Goal: Transaction & Acquisition: Purchase product/service

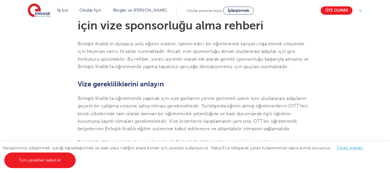
scroll to position [173, 0]
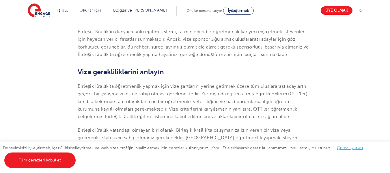
scroll to position [185, 0]
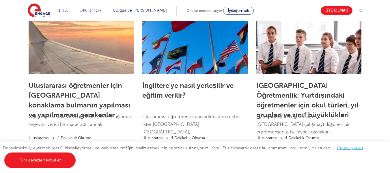
scroll to position [994, 0]
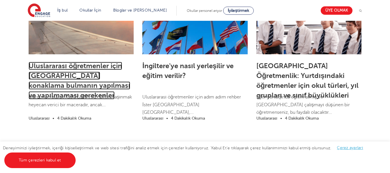
click at [70, 70] on font "Uluslararası öğretmenler için İngiltere'de konaklama bulmanın yapılması ve yapı…" at bounding box center [80, 81] width 102 height 38
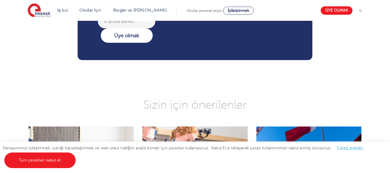
scroll to position [1318, 0]
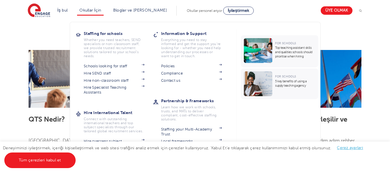
scroll to position [1318, 0]
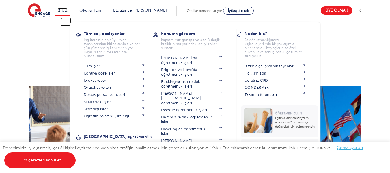
click at [62, 12] on font "İş bul" at bounding box center [63, 10] width 10 height 4
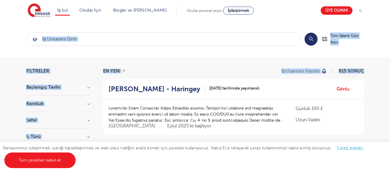
drag, startPoint x: 105, startPoint y: 90, endPoint x: 72, endPoint y: 30, distance: 68.1
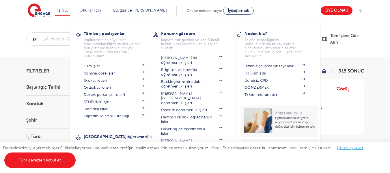
click at [66, 8] on li "İş bul Tüm boş pozisyonlar İngiltere'nin en büyük veri tabanlarından birine sah…" at bounding box center [62, 11] width 15 height 10
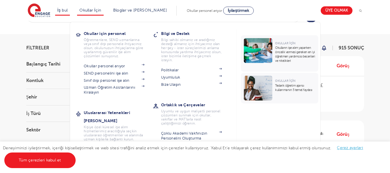
scroll to position [35, 0]
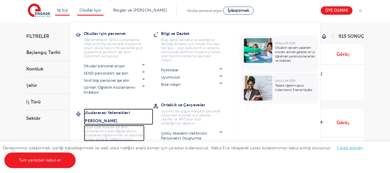
click at [127, 111] on font "Uluslararası Yetenekleri [PERSON_NAME]" at bounding box center [107, 116] width 47 height 13
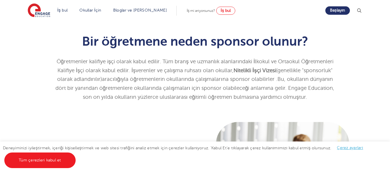
scroll to position [147, 0]
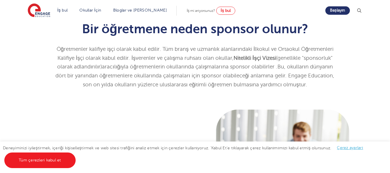
click at [96, 102] on div "Bir öğretmene neden sponsor olunur? Öğretmenler kalifiye işçi olarak kabul edil…" at bounding box center [195, 53] width 390 height 105
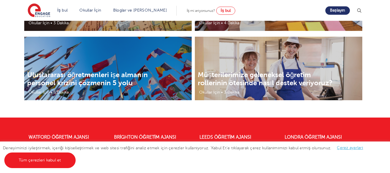
scroll to position [1222, 0]
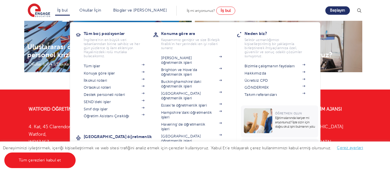
click at [59, 8] on li "İş bul Tüm boş pozisyonlar İngiltere'nin en büyük veri tabanlarından birine sah…" at bounding box center [62, 11] width 15 height 10
click at [66, 9] on font "İş bul" at bounding box center [63, 10] width 10 height 4
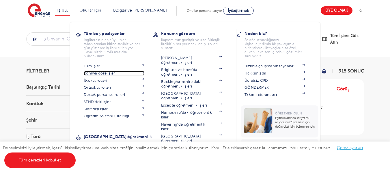
click at [95, 72] on font "Konuya göre işler" at bounding box center [100, 73] width 32 height 4
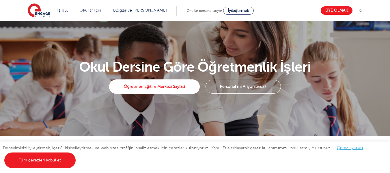
click at [195, 158] on div "Deneyiminizi iyileştirmek, içeriği kişiselleştirmek ve web sitesi trafiğini ana…" at bounding box center [195, 158] width 390 height 32
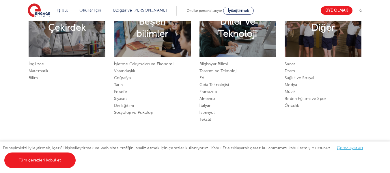
scroll to position [301, 0]
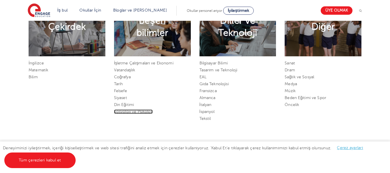
click at [137, 111] on font "Sosyoloji ve Psikoloji" at bounding box center [133, 112] width 39 height 4
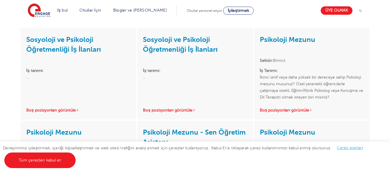
scroll to position [127, 0]
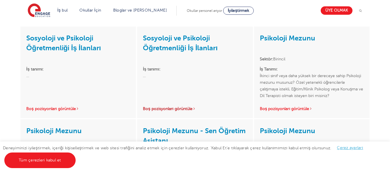
click at [166, 109] on font "Boş pozisyonları görüntüle" at bounding box center [168, 109] width 50 height 4
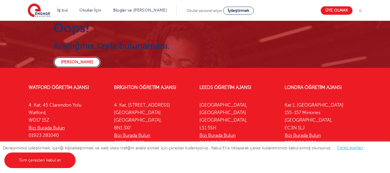
click at [69, 64] on font "[PERSON_NAME]" at bounding box center [77, 62] width 32 height 4
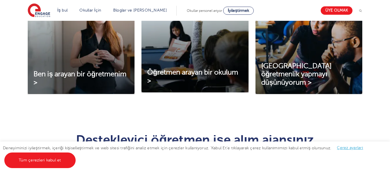
scroll to position [243, 0]
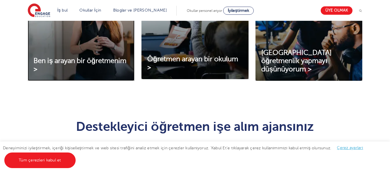
click at [69, 53] on img at bounding box center [81, 32] width 107 height 97
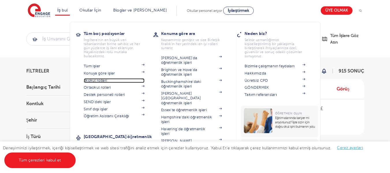
click at [101, 81] on font "İlkokul rolleri" at bounding box center [95, 81] width 23 height 4
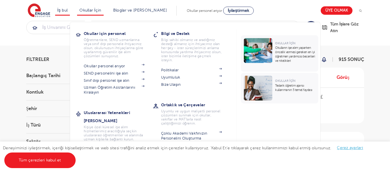
scroll to position [23, 0]
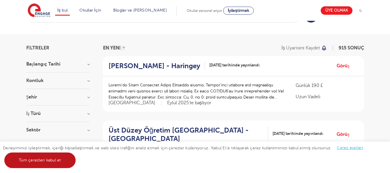
click at [52, 162] on font "Tüm çerezleri kabul et" at bounding box center [40, 160] width 42 height 4
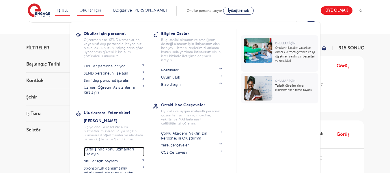
click at [112, 147] on font "Yurtdışında konu uzmanları kiralayın" at bounding box center [110, 152] width 53 height 10
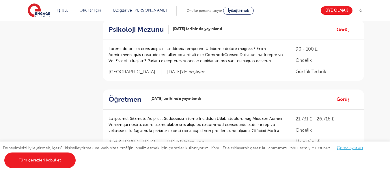
scroll to position [208, 0]
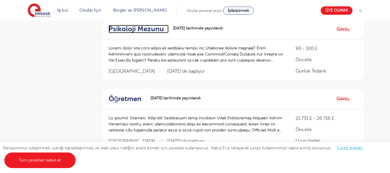
click at [144, 27] on font "Psikoloji Mezunu" at bounding box center [136, 29] width 55 height 8
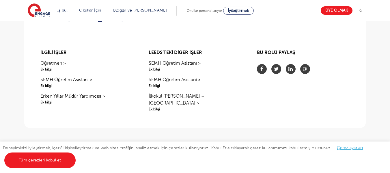
scroll to position [393, 0]
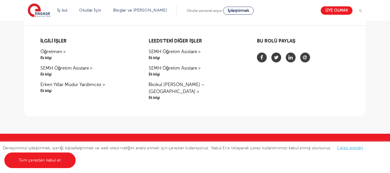
drag, startPoint x: 387, startPoint y: 38, endPoint x: 394, endPoint y: 30, distance: 10.4
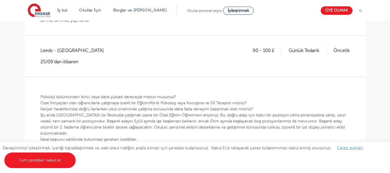
scroll to position [0, 0]
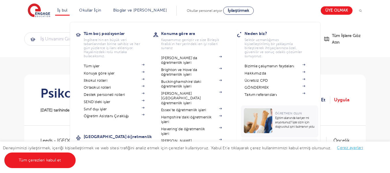
click at [63, 13] on li "İş bul Tüm boş pozisyonlar İngiltere'nin en büyük veri tabanlarından birine sah…" at bounding box center [62, 11] width 15 height 10
click at [98, 109] on font "Sınıf dışı işler" at bounding box center [95, 109] width 23 height 4
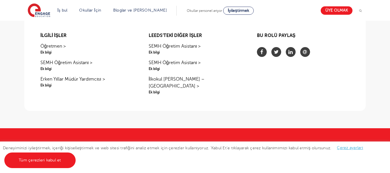
scroll to position [393, 0]
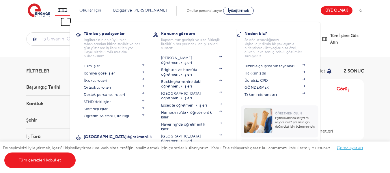
click at [66, 10] on font "İş bul" at bounding box center [63, 10] width 10 height 4
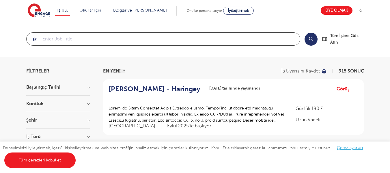
click at [60, 38] on input "search" at bounding box center [164, 39] width 274 height 13
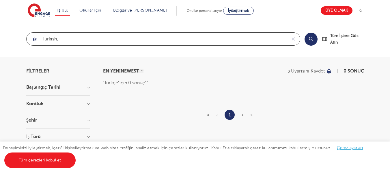
type input "turkısh,"
click button "Göndermek" at bounding box center [0, 0] width 0 height 0
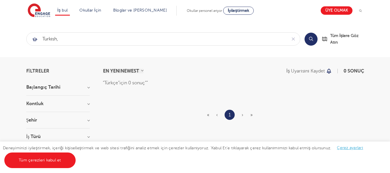
click at [115, 70] on select "EN YENİ NEWEST EN ESKİ OLDEST" at bounding box center [123, 71] width 41 height 5
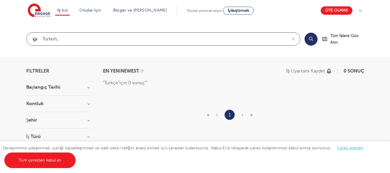
click at [57, 37] on input "turkısh," at bounding box center [157, 39] width 260 height 13
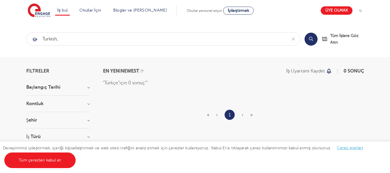
click at [33, 39] on div "turkısh," at bounding box center [157, 39] width 260 height 13
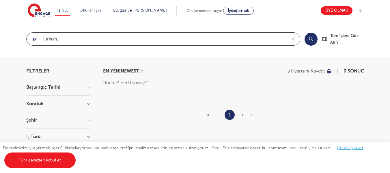
click at [64, 38] on input "turkısh," at bounding box center [157, 39] width 260 height 13
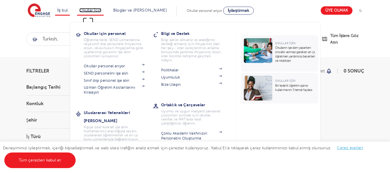
click at [89, 8] on font "Okullar İçin" at bounding box center [90, 10] width 22 height 4
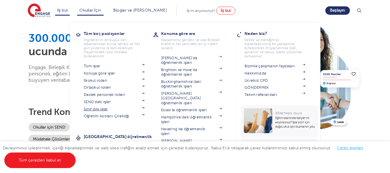
scroll to position [23, 0]
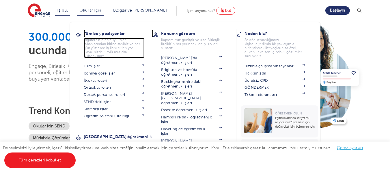
click at [149, 36] on h3 "Tüm boş pozisyonlar" at bounding box center [118, 33] width 69 height 8
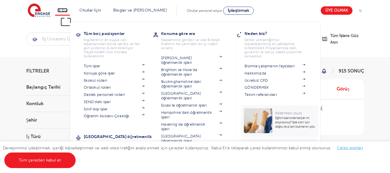
click at [68, 9] on font "İş bul" at bounding box center [63, 10] width 10 height 4
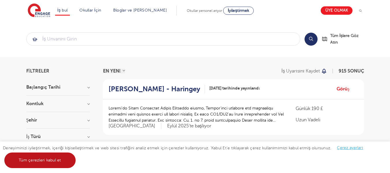
click at [43, 155] on link "Tüm çerezleri kabul et" at bounding box center [39, 161] width 71 height 16
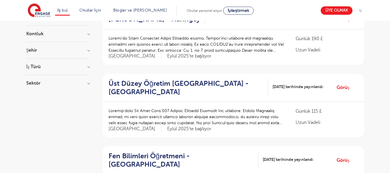
scroll to position [69, 0]
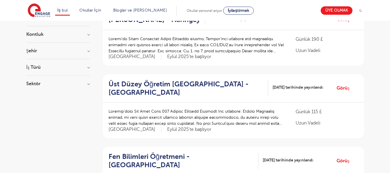
click at [31, 84] on font "Sektör" at bounding box center [33, 83] width 14 height 5
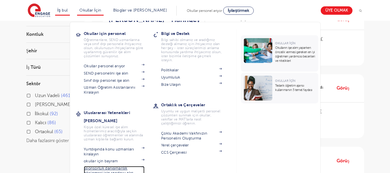
click at [120, 166] on font "Sponsorluk danışmanlık görüşmesi için randevu alın" at bounding box center [109, 170] width 50 height 9
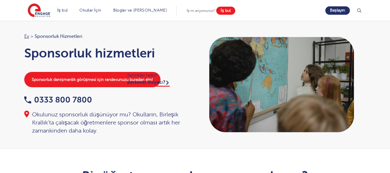
drag, startPoint x: 214, startPoint y: 14, endPoint x: 222, endPoint y: 10, distance: 9.3
click at [222, 10] on div "İş mi arıyorsunuz? İş bul" at bounding box center [211, 11] width 49 height 8
click at [222, 10] on font "İş bul" at bounding box center [226, 10] width 10 height 4
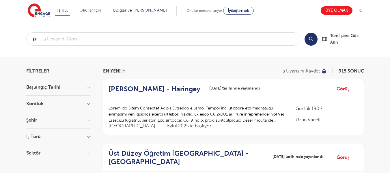
click at [43, 104] on font "Kontluk" at bounding box center [34, 103] width 17 height 5
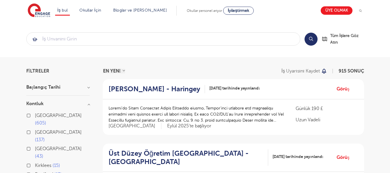
click at [43, 104] on font "Kontluk" at bounding box center [34, 103] width 17 height 5
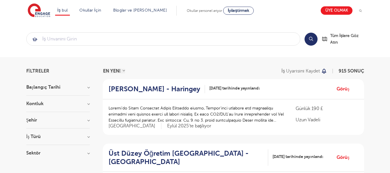
click at [39, 121] on h3 "Şehir" at bounding box center [58, 120] width 64 height 5
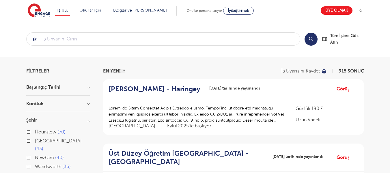
click at [39, 121] on h3 "Şehir" at bounding box center [58, 120] width 64 height 5
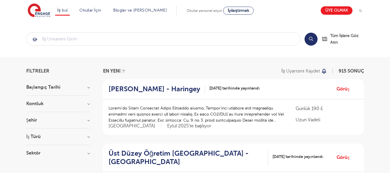
click at [40, 133] on section "Başlangıç Tarihi 175 Eylül 2 Ocak 1 Ekim Daha fazlasını göster Kontluk Londra 6…" at bounding box center [58, 123] width 64 height 76
click at [43, 136] on h3 "İş Türü" at bounding box center [58, 136] width 64 height 5
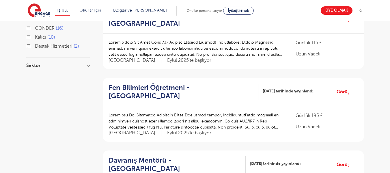
scroll to position [139, 0]
click at [34, 68] on font "Sektör" at bounding box center [33, 65] width 14 height 5
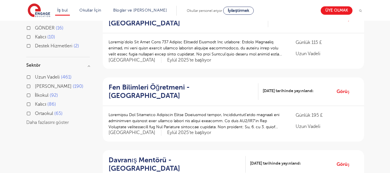
click at [36, 68] on font "Sektör" at bounding box center [33, 65] width 14 height 5
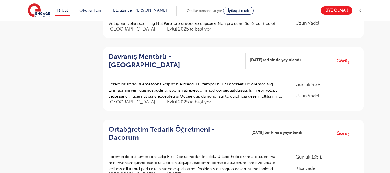
scroll to position [243, 0]
